Goal: Task Accomplishment & Management: Manage account settings

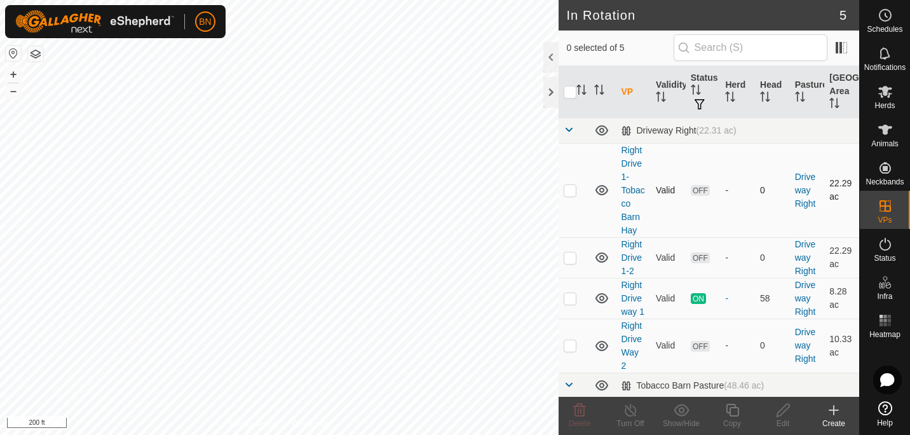
scroll to position [69, 0]
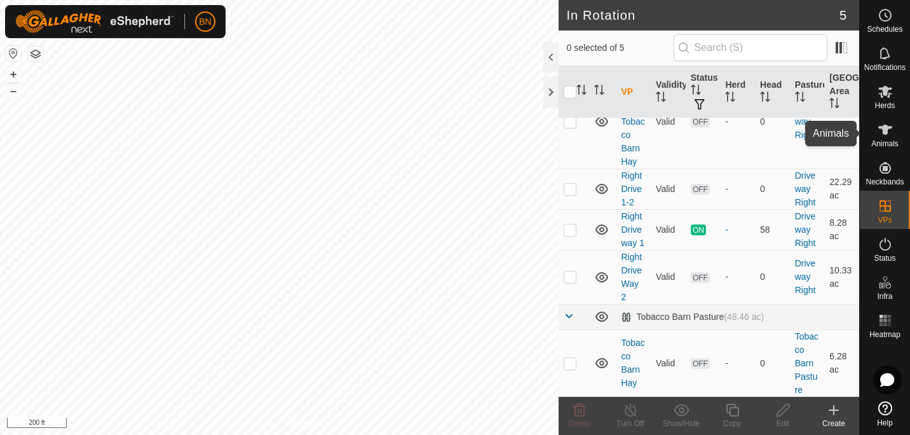
click at [886, 137] on es-animals-svg-icon at bounding box center [885, 129] width 23 height 20
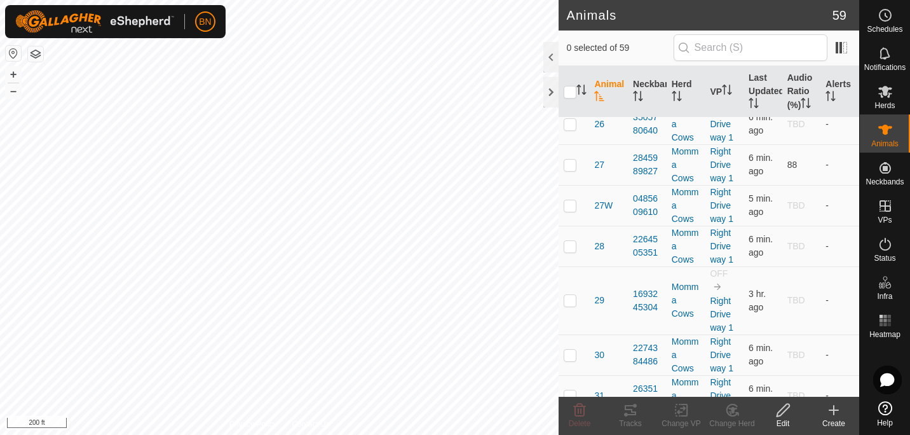
scroll to position [1071, 0]
click at [573, 301] on p-checkbox at bounding box center [570, 299] width 13 height 10
checkbox input "true"
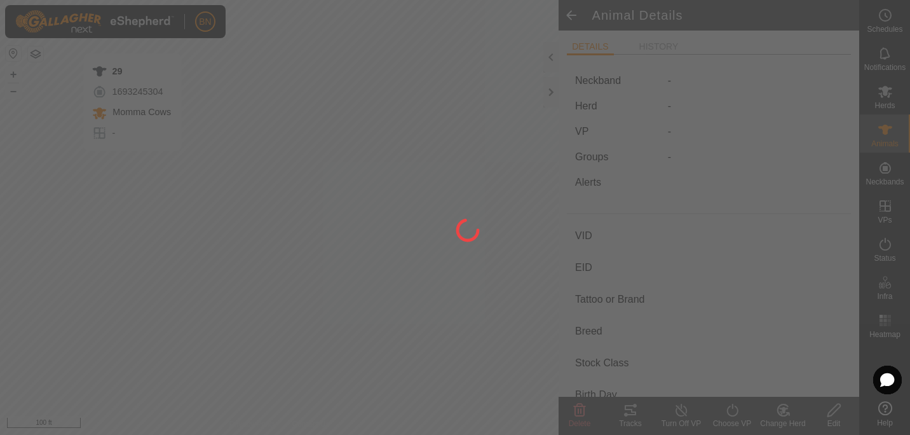
click at [156, 182] on div at bounding box center [455, 217] width 910 height 435
type input "29"
type input "-"
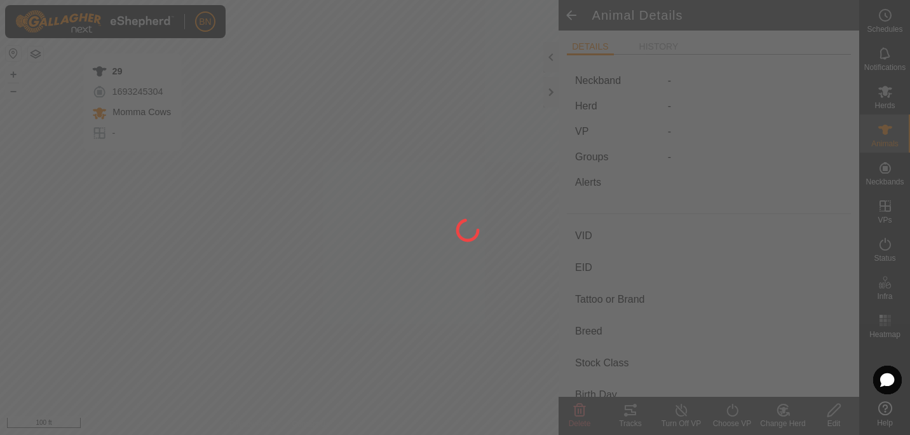
type input "-"
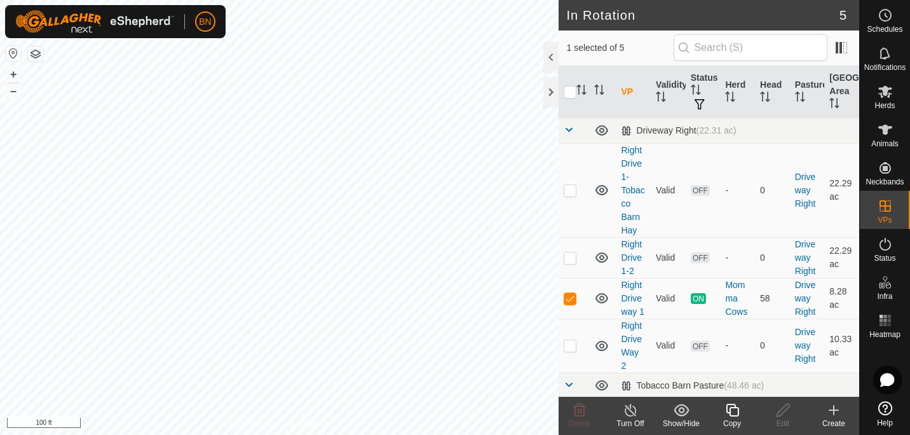
checkbox input "false"
checkbox input "true"
